Goal: Task Accomplishment & Management: Manage account settings

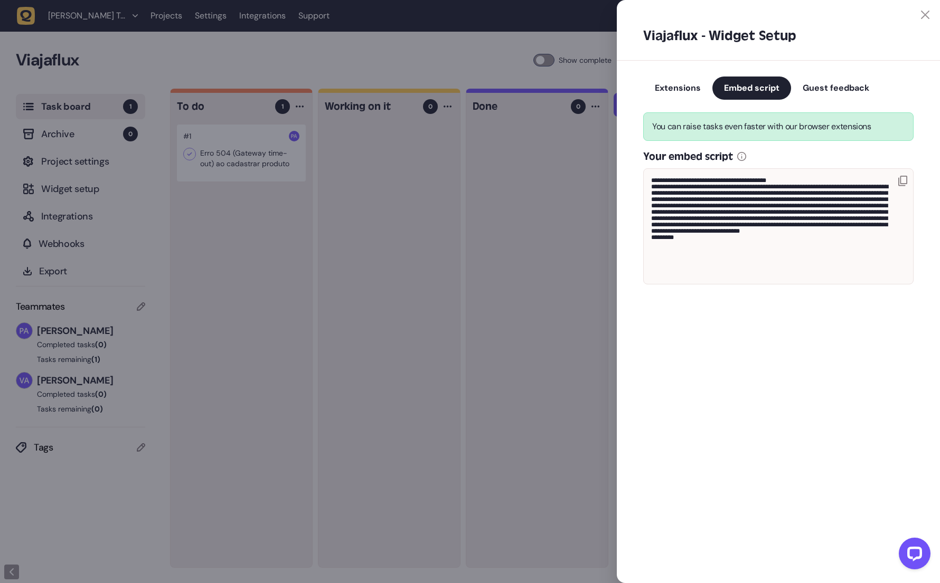
click at [301, 61] on div at bounding box center [470, 291] width 940 height 583
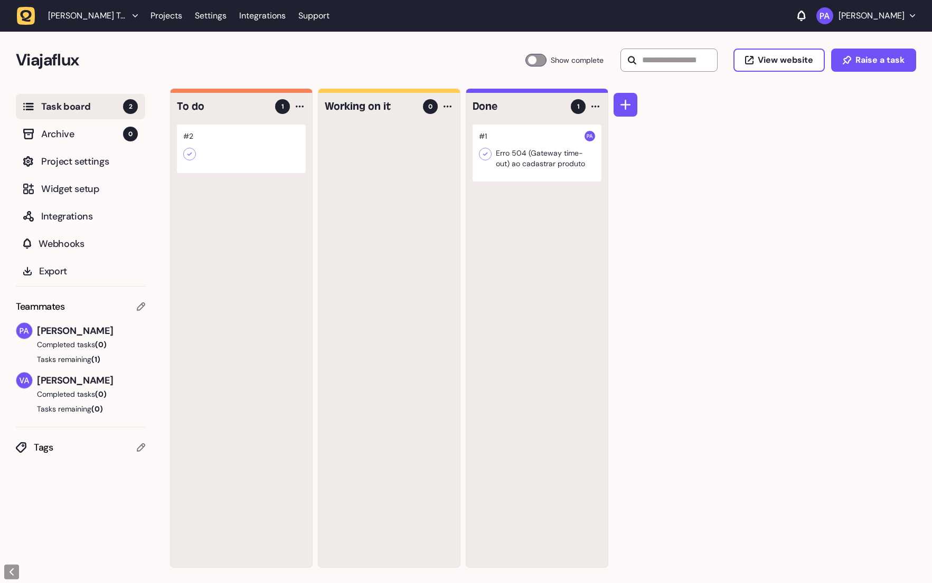
click at [244, 153] on div at bounding box center [241, 149] width 129 height 49
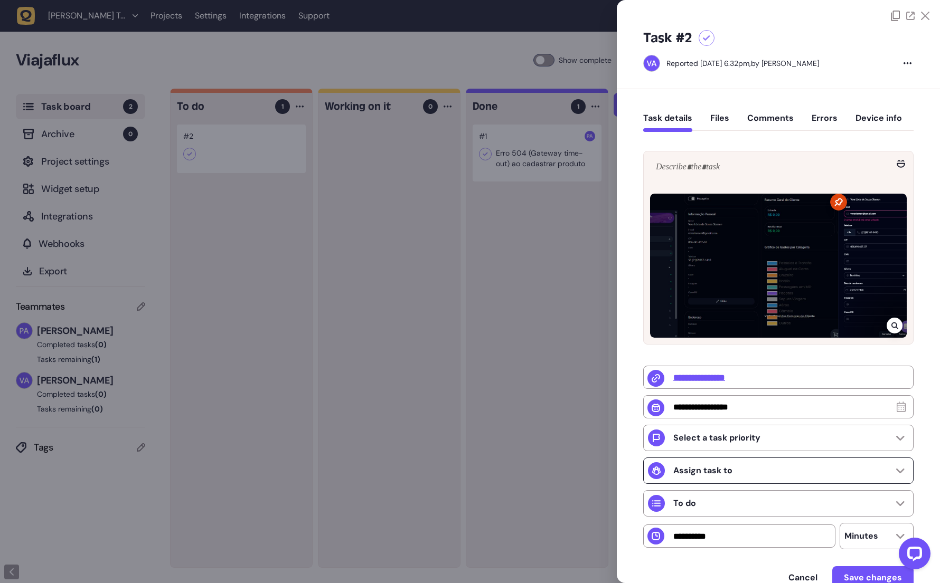
click at [800, 472] on div "Assign task to" at bounding box center [778, 471] width 270 height 26
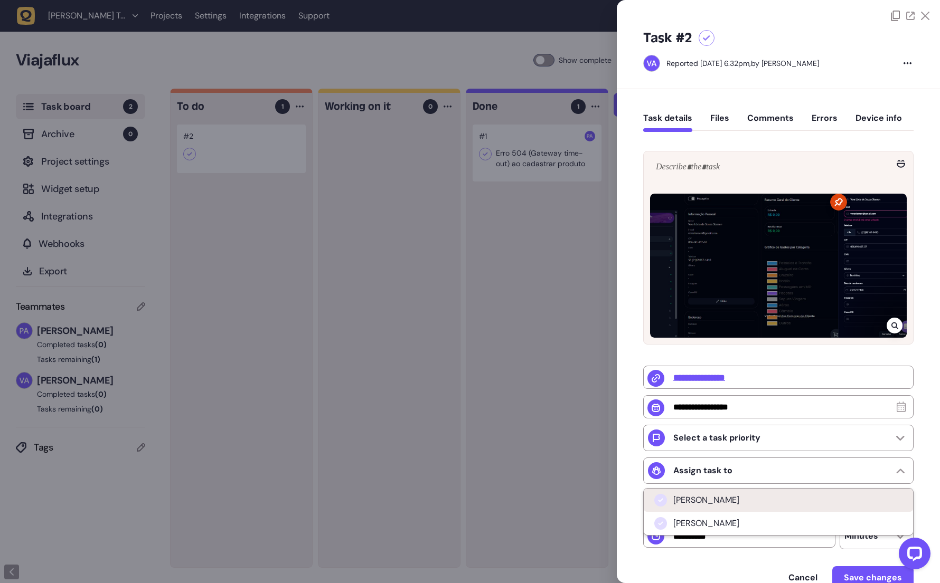
click at [730, 506] on span "[PERSON_NAME]" at bounding box center [706, 500] width 66 height 11
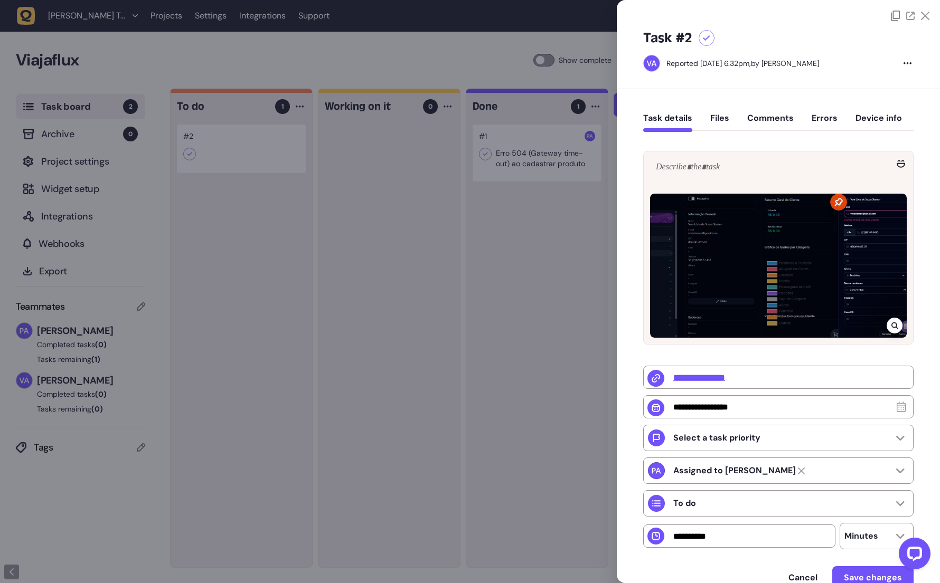
click at [854, 240] on div at bounding box center [778, 266] width 257 height 144
click at [894, 327] on icon at bounding box center [894, 326] width 7 height 7
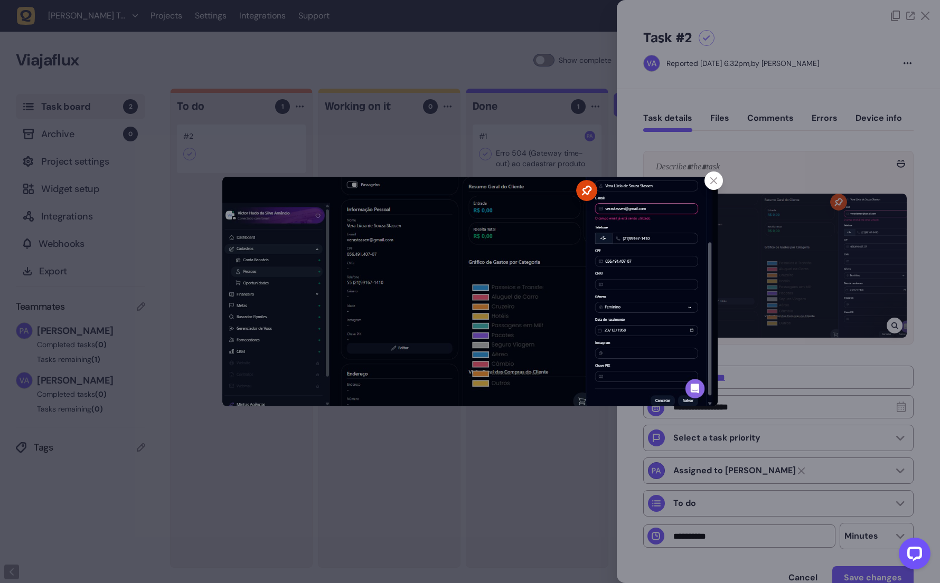
click at [655, 229] on img at bounding box center [469, 292] width 495 height 230
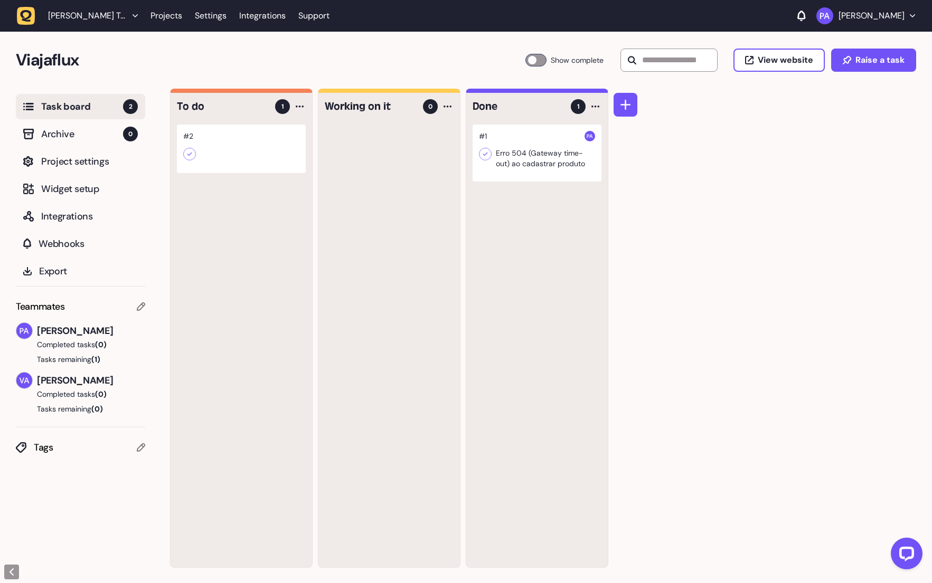
click at [187, 156] on icon at bounding box center [189, 154] width 11 height 11
click at [191, 154] on icon at bounding box center [189, 154] width 11 height 11
click at [485, 156] on icon at bounding box center [485, 154] width 11 height 11
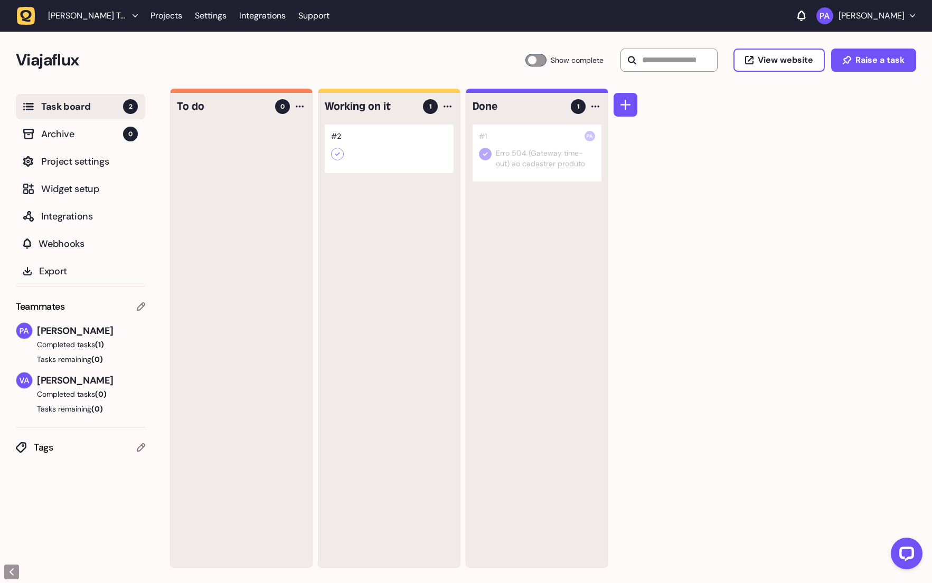
click at [338, 153] on icon at bounding box center [337, 155] width 5 height 4
click at [390, 144] on div at bounding box center [389, 149] width 129 height 49
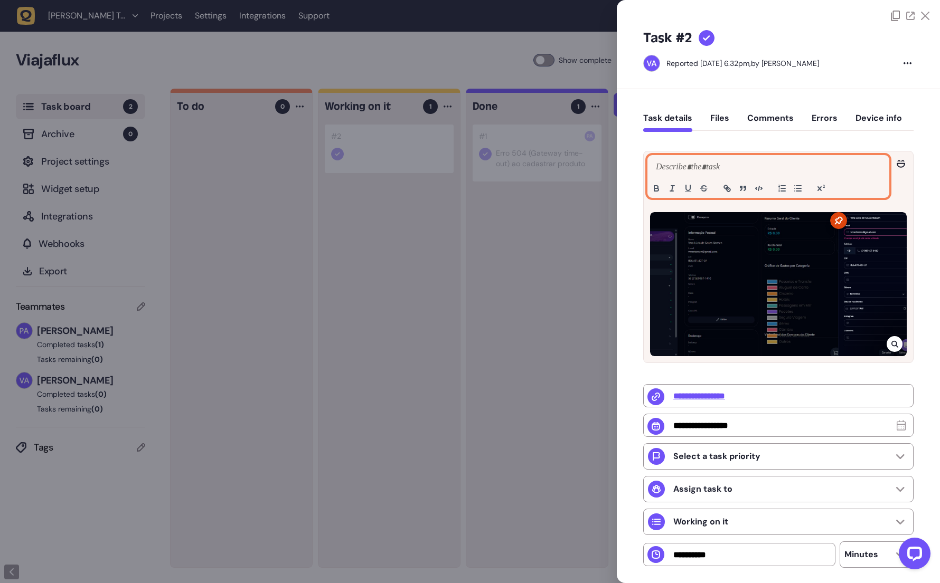
click at [695, 163] on p at bounding box center [768, 167] width 230 height 13
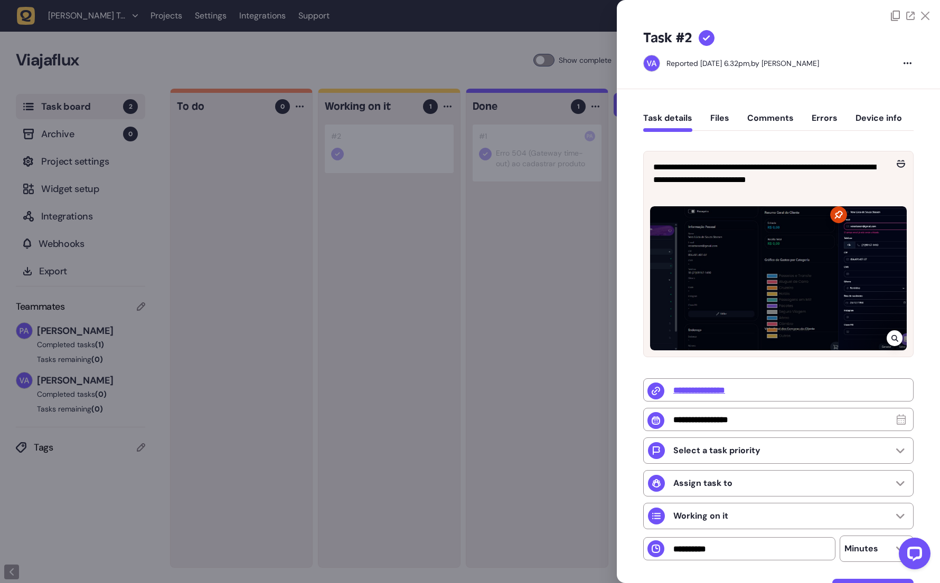
click at [522, 400] on div at bounding box center [470, 291] width 940 height 583
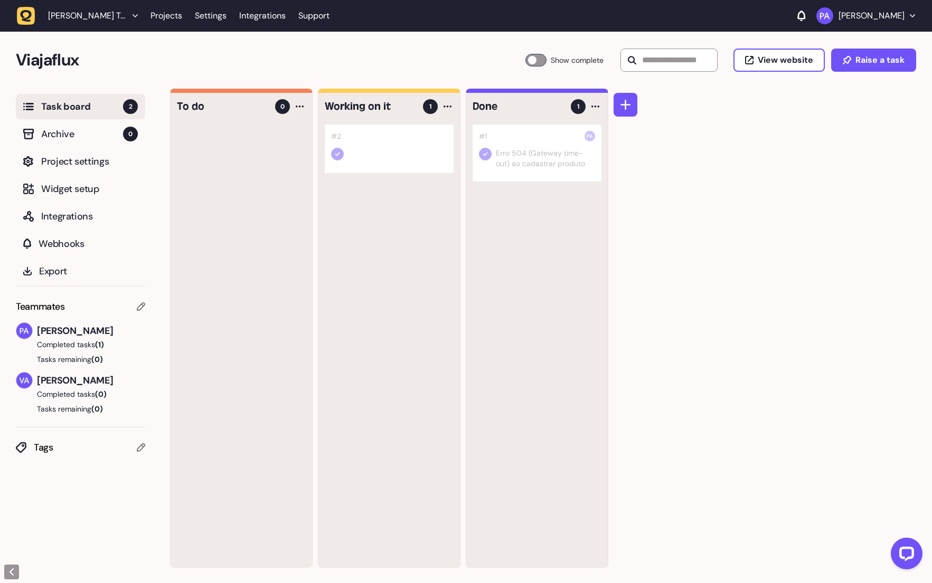
click at [369, 146] on div at bounding box center [389, 149] width 129 height 49
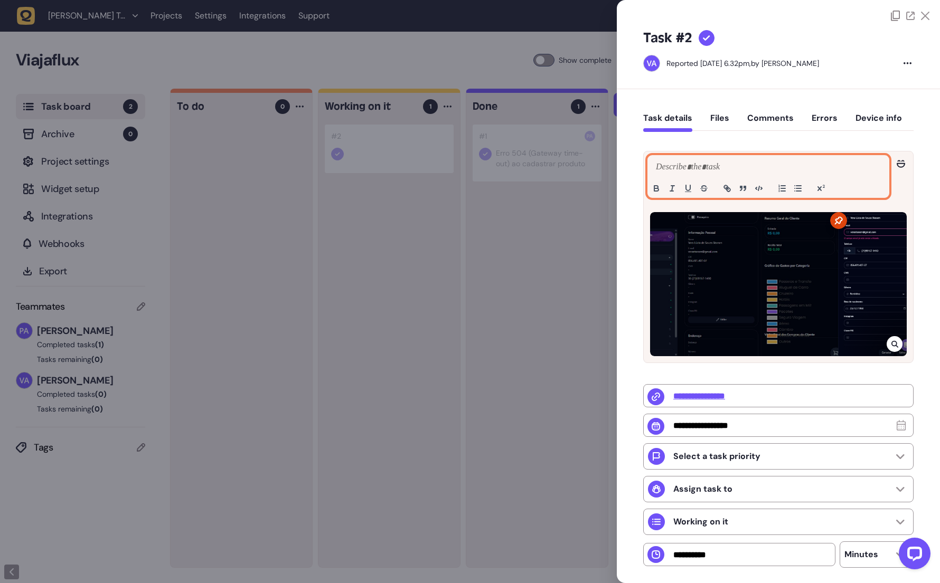
click at [694, 163] on p at bounding box center [768, 167] width 230 height 13
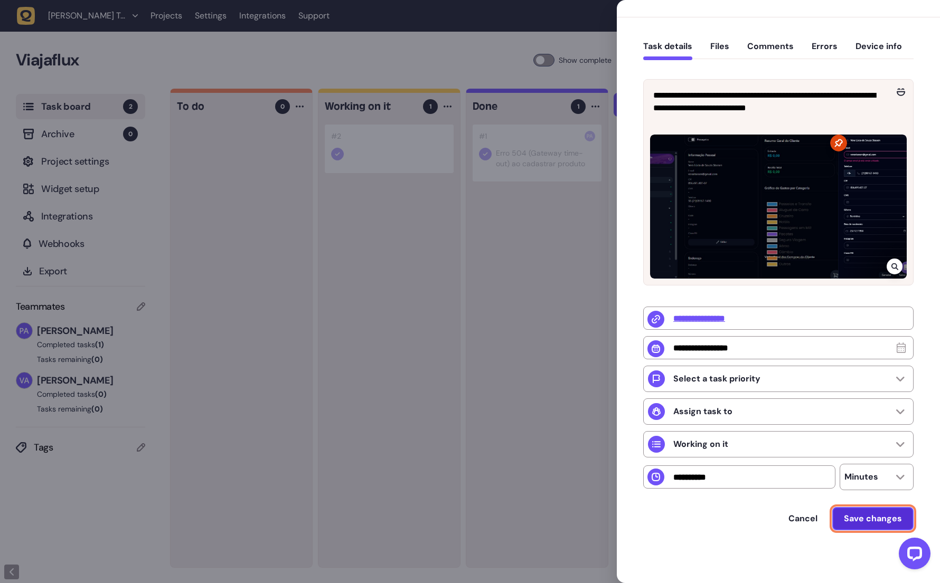
click at [860, 515] on span "Save changes" at bounding box center [873, 519] width 58 height 8
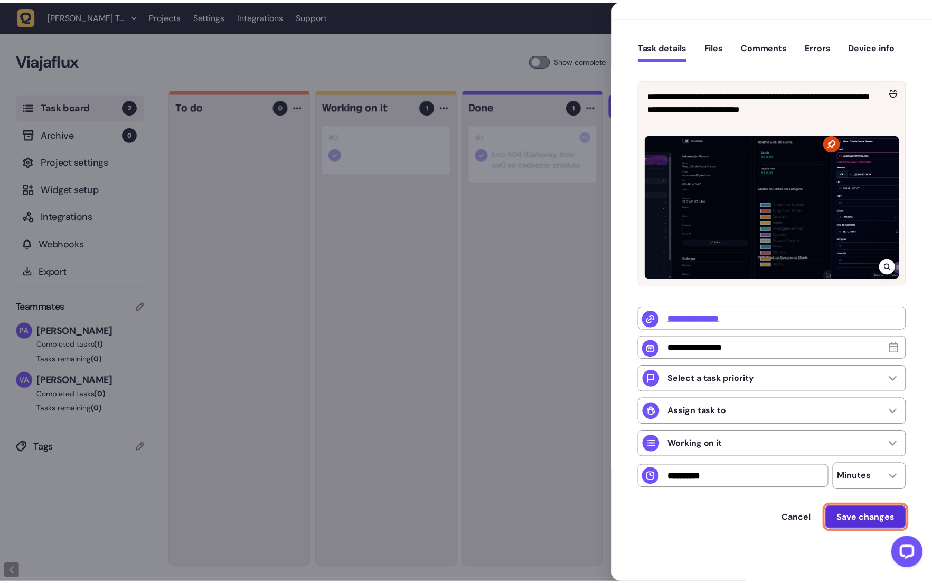
scroll to position [74, 0]
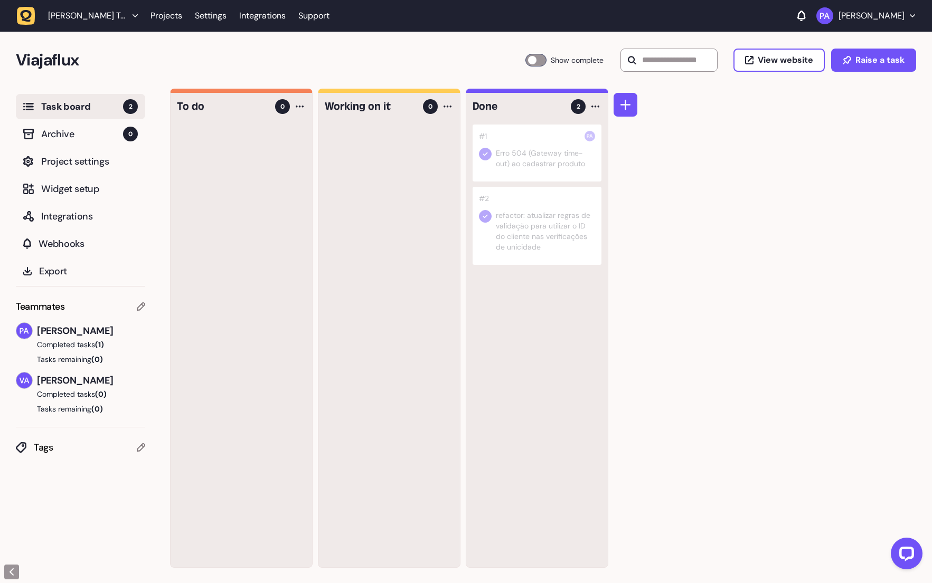
click at [656, 176] on div "To do 0 Working on it 0 Done 2 #1 Erro 504 (Gateway time-out) ao cadastrar prod…" at bounding box center [551, 336] width 762 height 495
